Goal: Task Accomplishment & Management: Complete application form

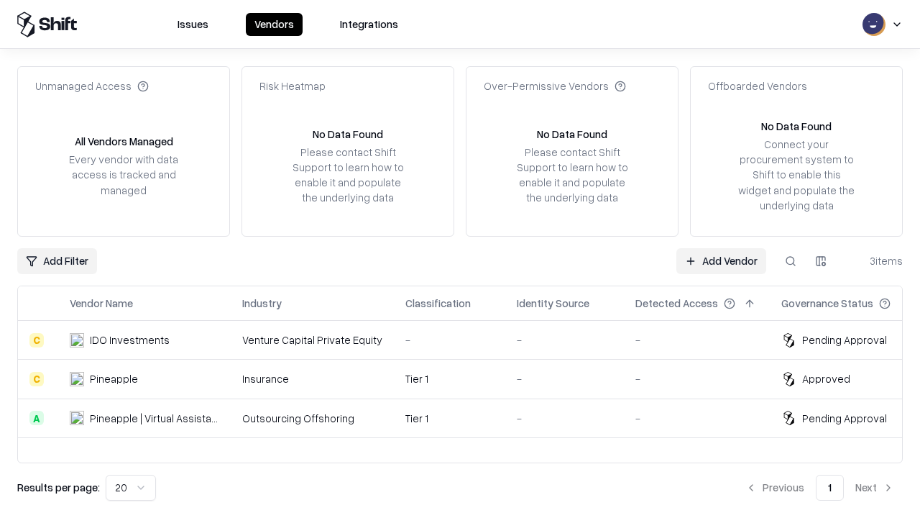
click at [721, 260] on link "Add Vendor" at bounding box center [721, 261] width 90 height 26
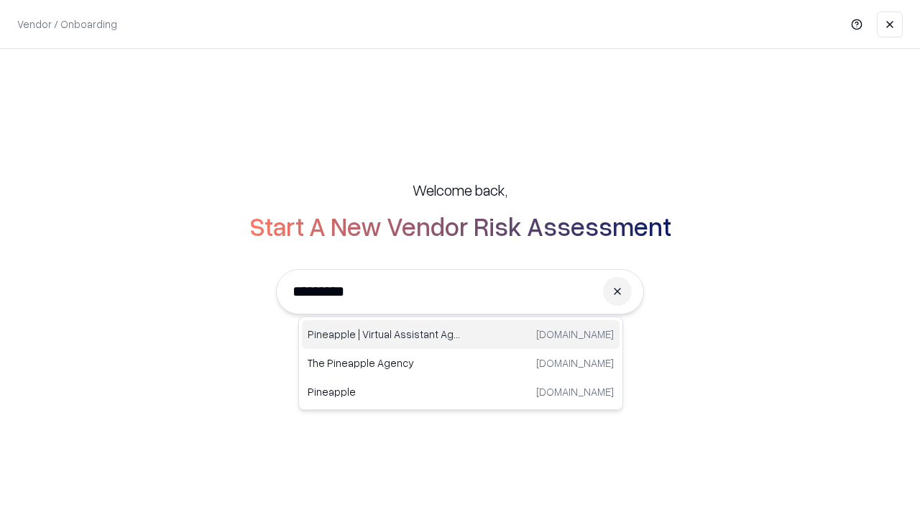
click at [461, 334] on div "Pineapple | Virtual Assistant Agency [DOMAIN_NAME]" at bounding box center [461, 334] width 318 height 29
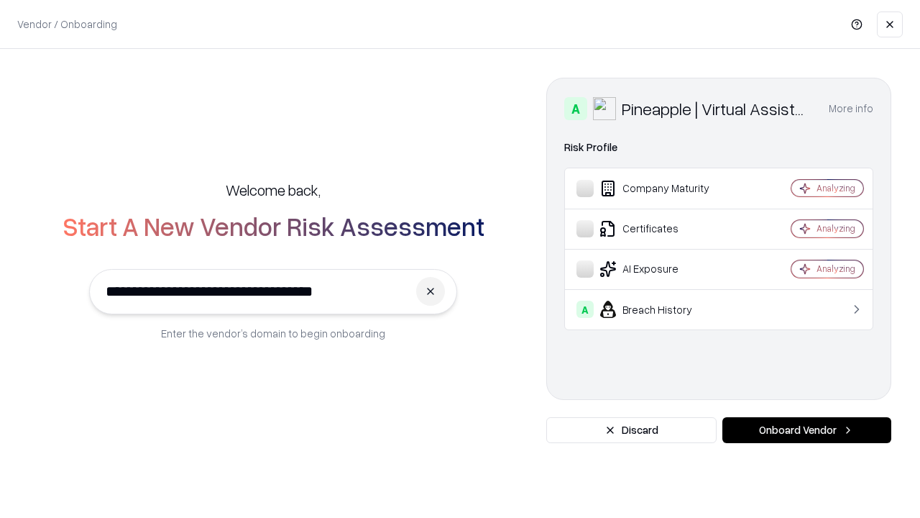
type input "**********"
click at [807, 430] on button "Onboard Vendor" at bounding box center [806, 430] width 169 height 26
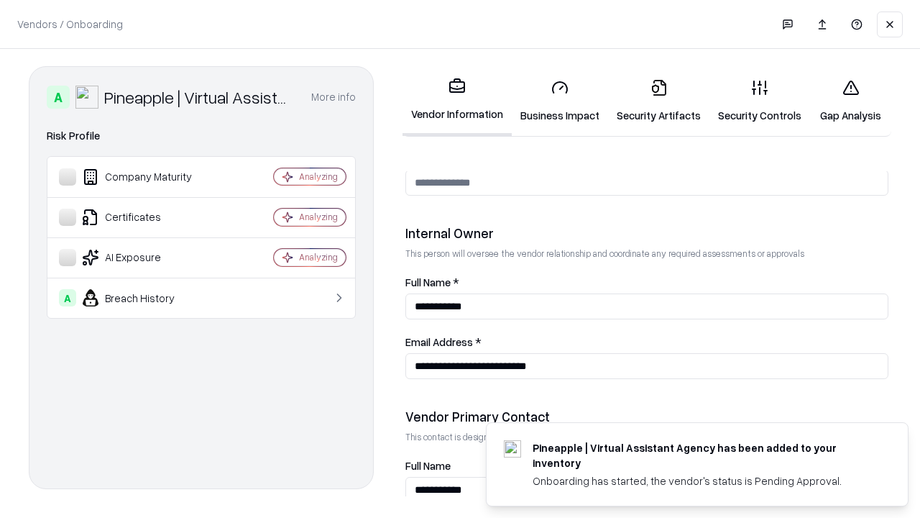
scroll to position [745, 0]
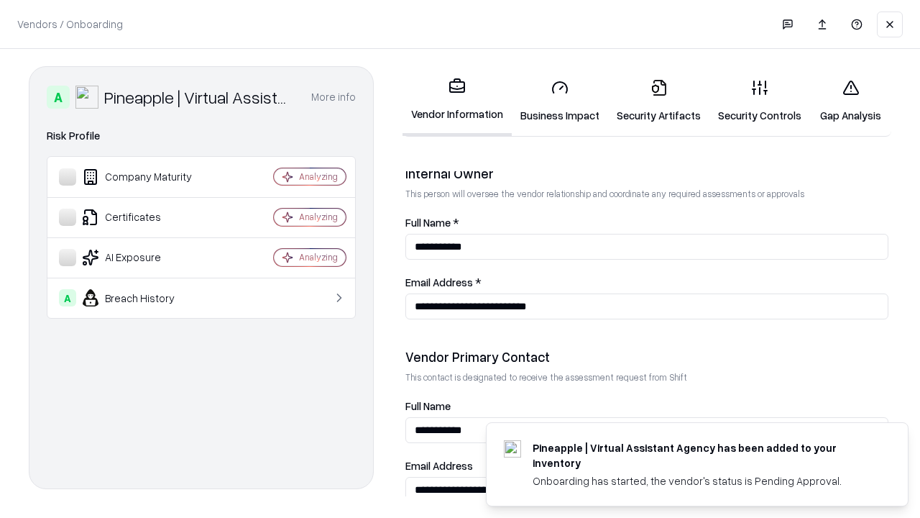
click at [560, 101] on link "Business Impact" at bounding box center [560, 101] width 96 height 67
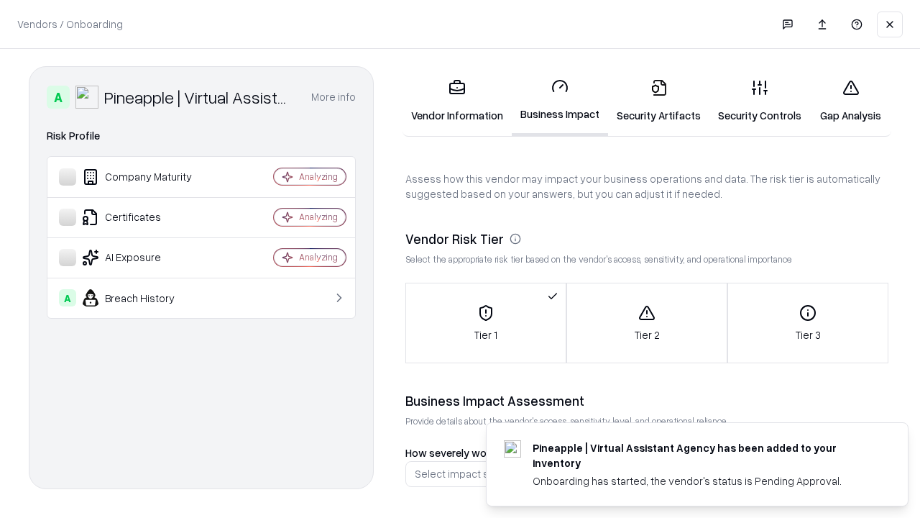
click at [658, 101] on link "Security Artifacts" at bounding box center [658, 101] width 101 height 67
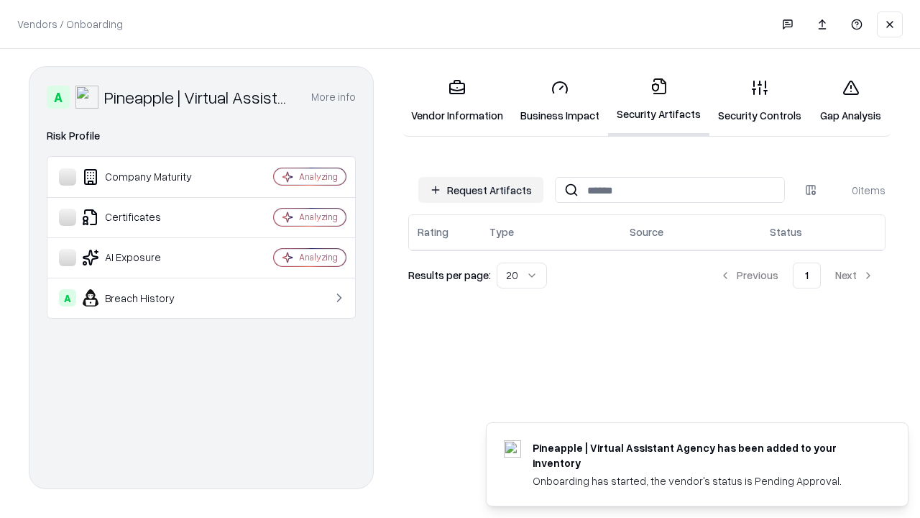
click at [481, 190] on button "Request Artifacts" at bounding box center [480, 190] width 125 height 26
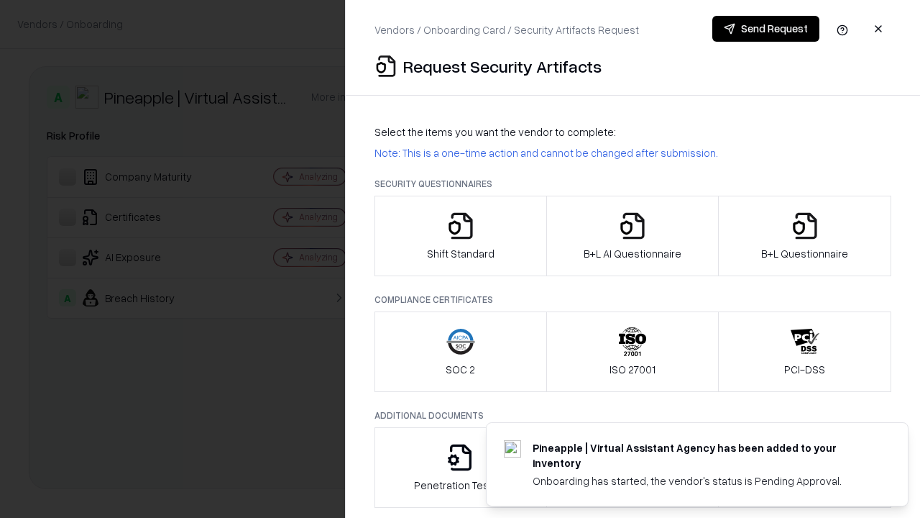
click at [460, 236] on icon "button" at bounding box center [460, 225] width 29 height 29
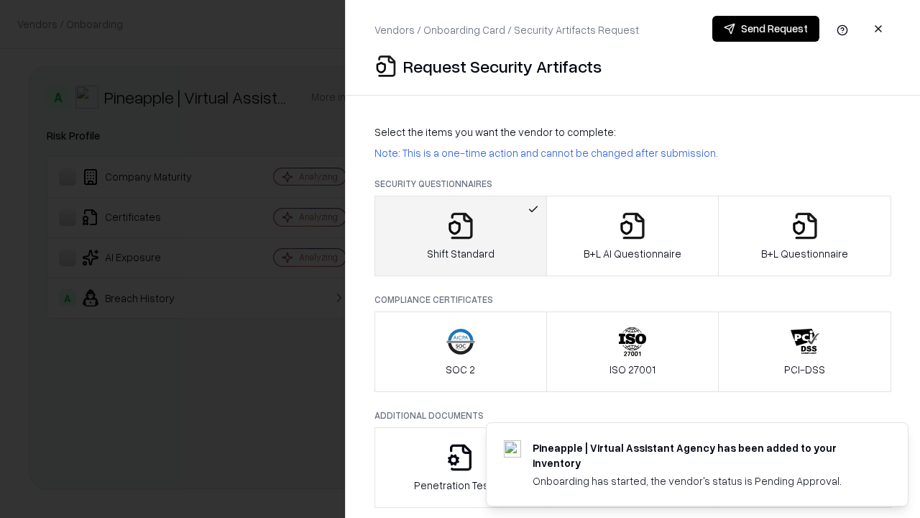
click at [766, 29] on button "Send Request" at bounding box center [765, 29] width 107 height 26
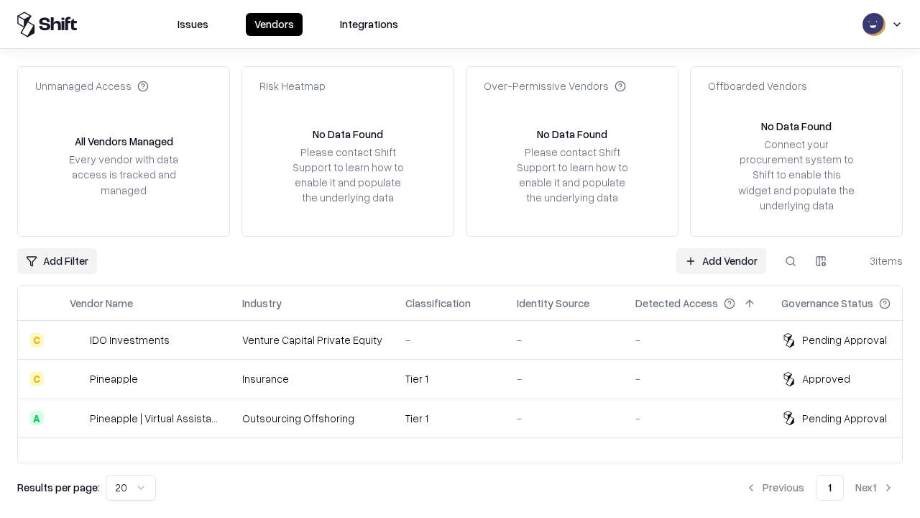
click at [791, 260] on button at bounding box center [791, 261] width 26 height 26
type input "**********"
click at [469, 418] on div "Tier 1" at bounding box center [449, 417] width 88 height 15
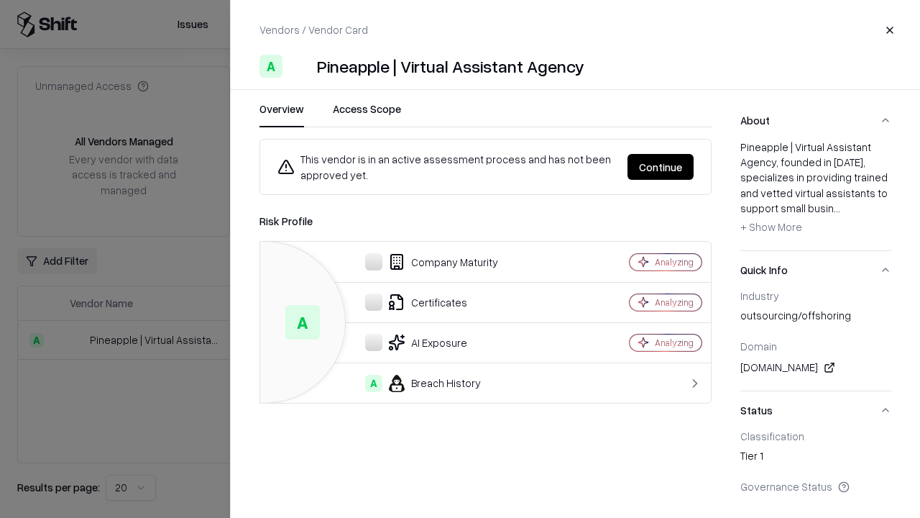
click at [661, 167] on button "Continue" at bounding box center [661, 167] width 66 height 26
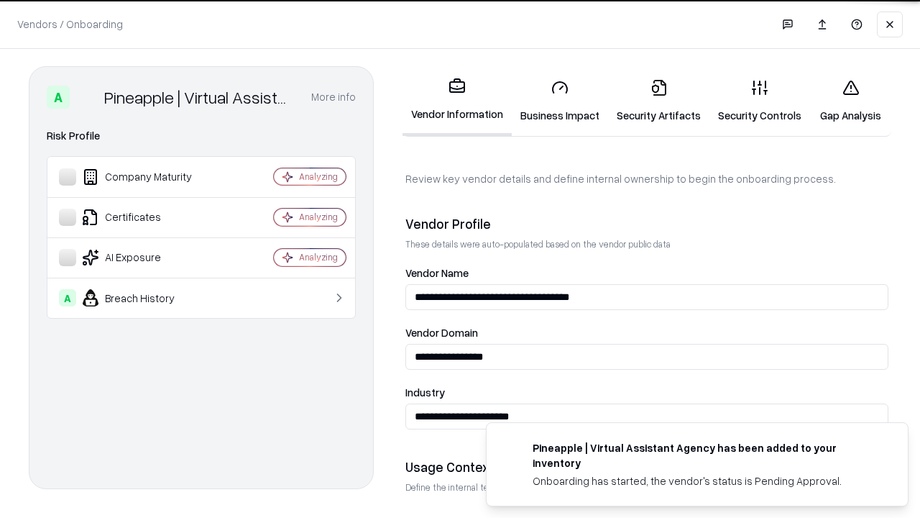
click at [658, 101] on link "Security Artifacts" at bounding box center [658, 101] width 101 height 67
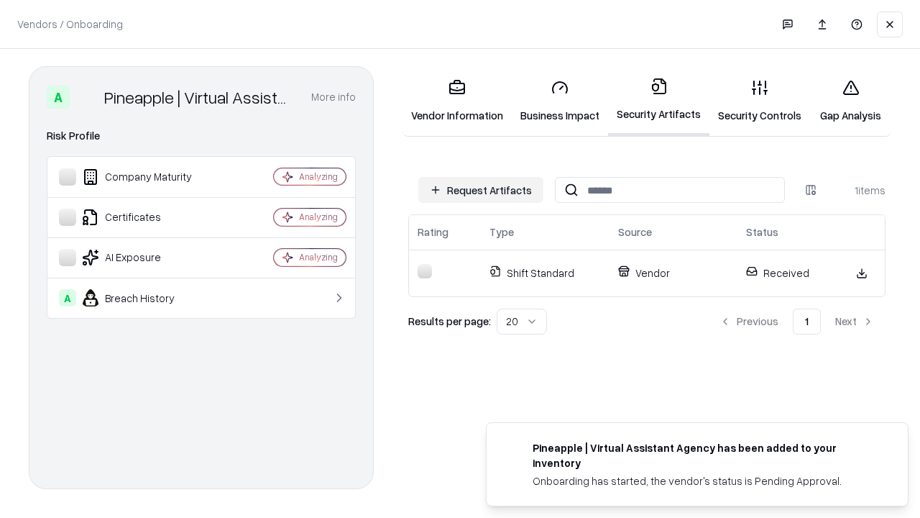
click at [850, 101] on link "Gap Analysis" at bounding box center [850, 101] width 81 height 67
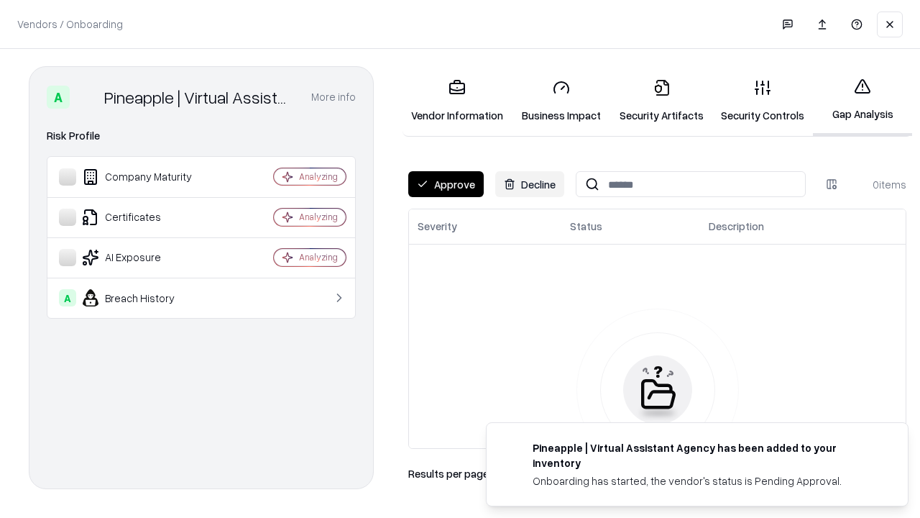
click at [446, 184] on button "Approve" at bounding box center [445, 184] width 75 height 26
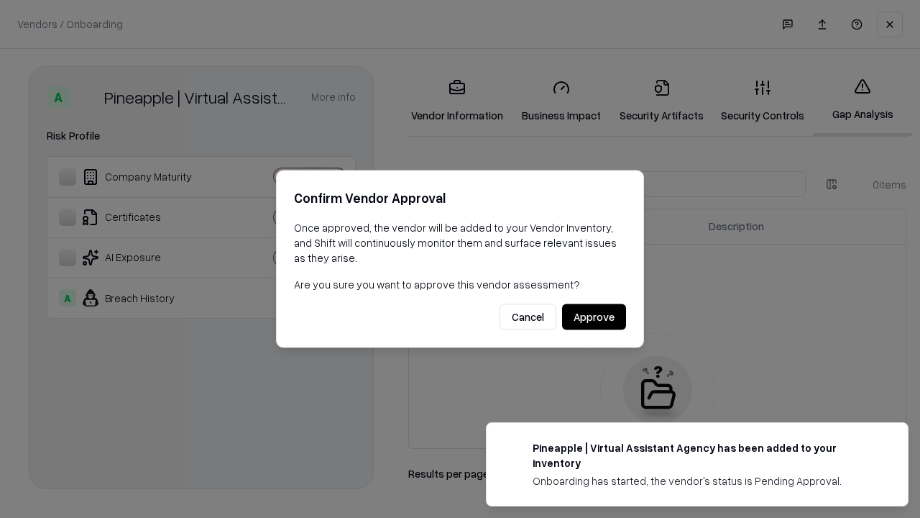
click at [594, 316] on button "Approve" at bounding box center [594, 317] width 64 height 26
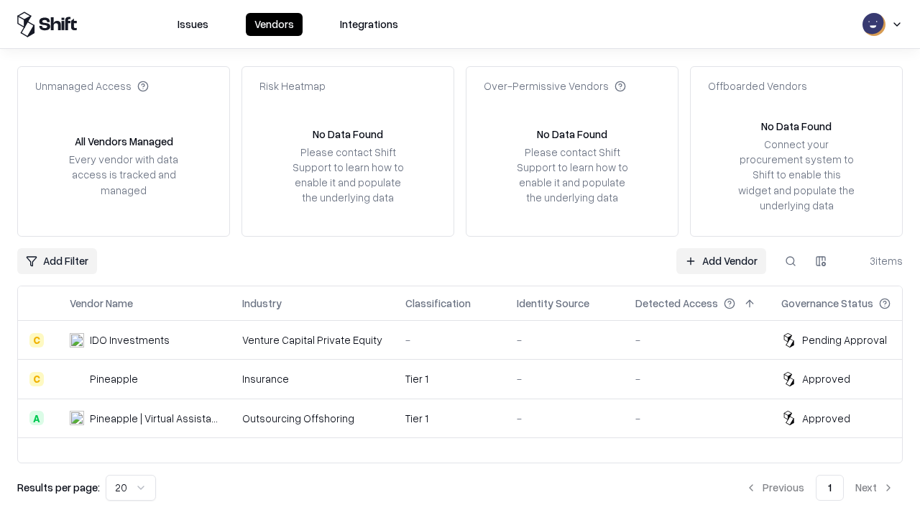
type input "**********"
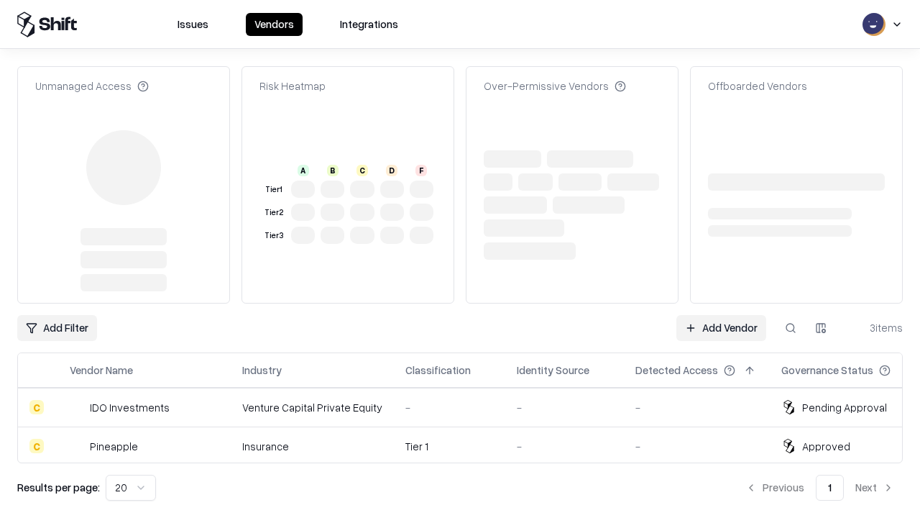
click at [721, 315] on link "Add Vendor" at bounding box center [721, 328] width 90 height 26
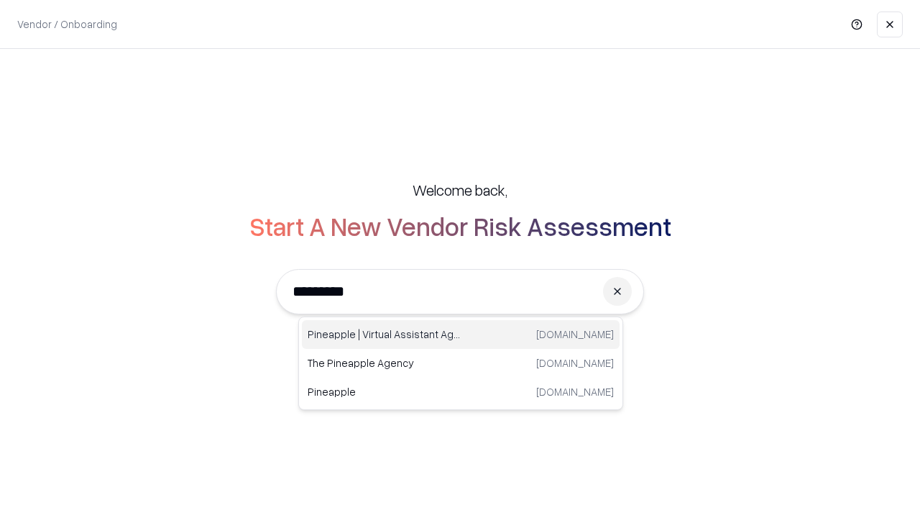
click at [461, 334] on div "Pineapple | Virtual Assistant Agency [DOMAIN_NAME]" at bounding box center [461, 334] width 318 height 29
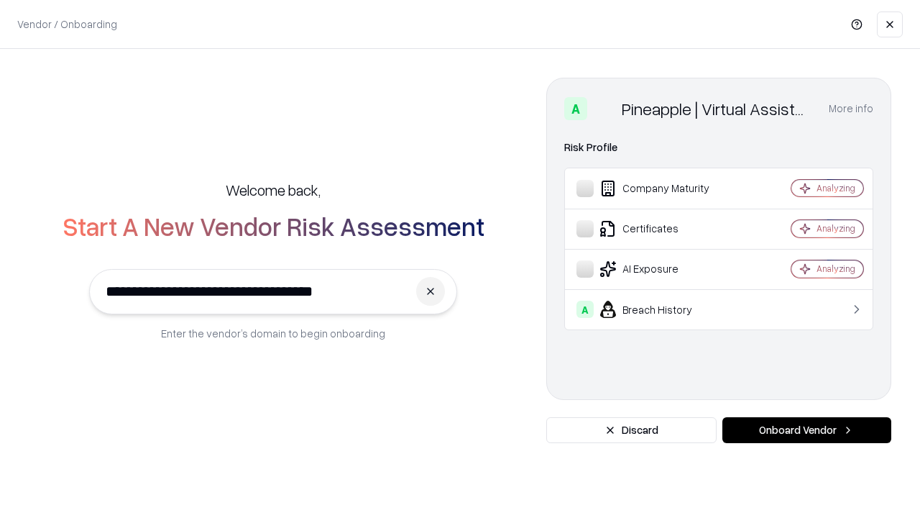
type input "**********"
click at [807, 430] on button "Onboard Vendor" at bounding box center [806, 430] width 169 height 26
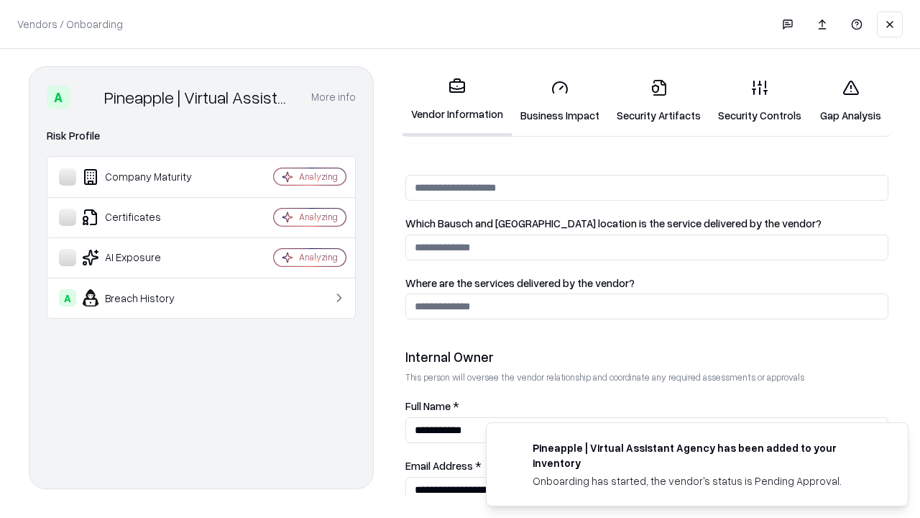
scroll to position [745, 0]
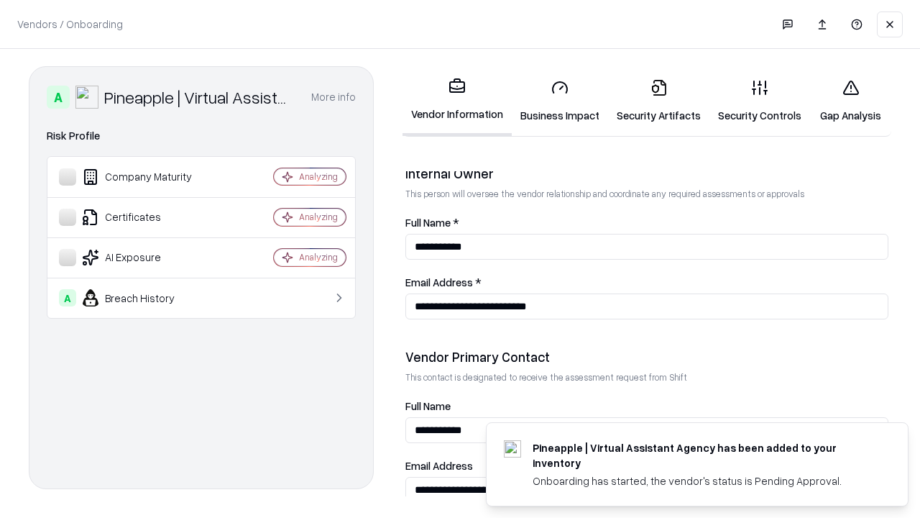
click at [850, 101] on link "Gap Analysis" at bounding box center [850, 101] width 81 height 67
